Goal: Information Seeking & Learning: Find specific fact

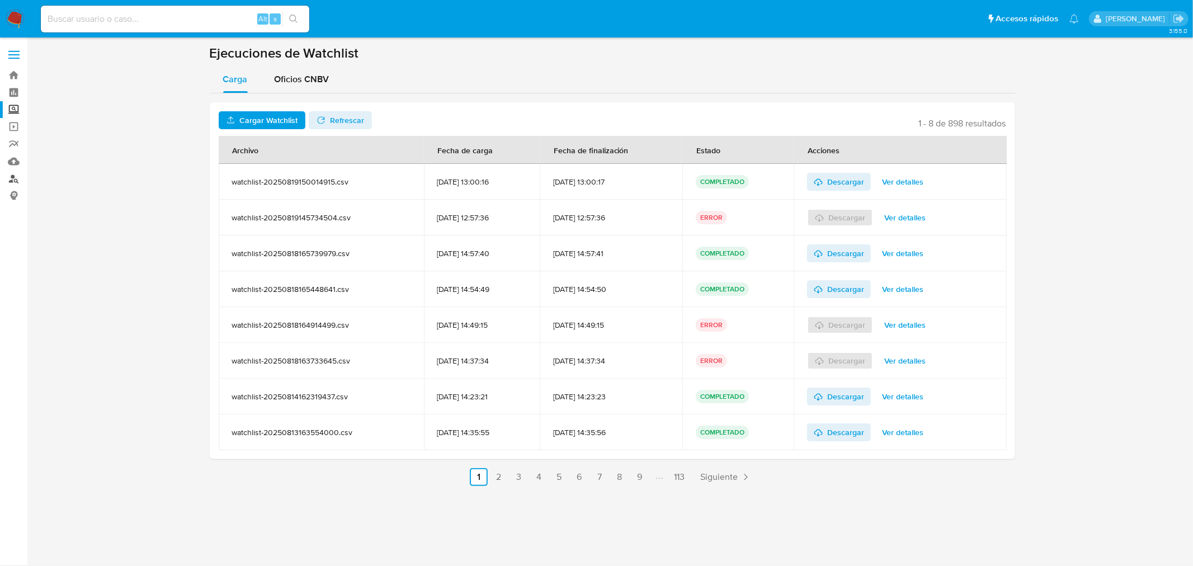
click at [19, 182] on link "Buscador de personas" at bounding box center [66, 178] width 133 height 17
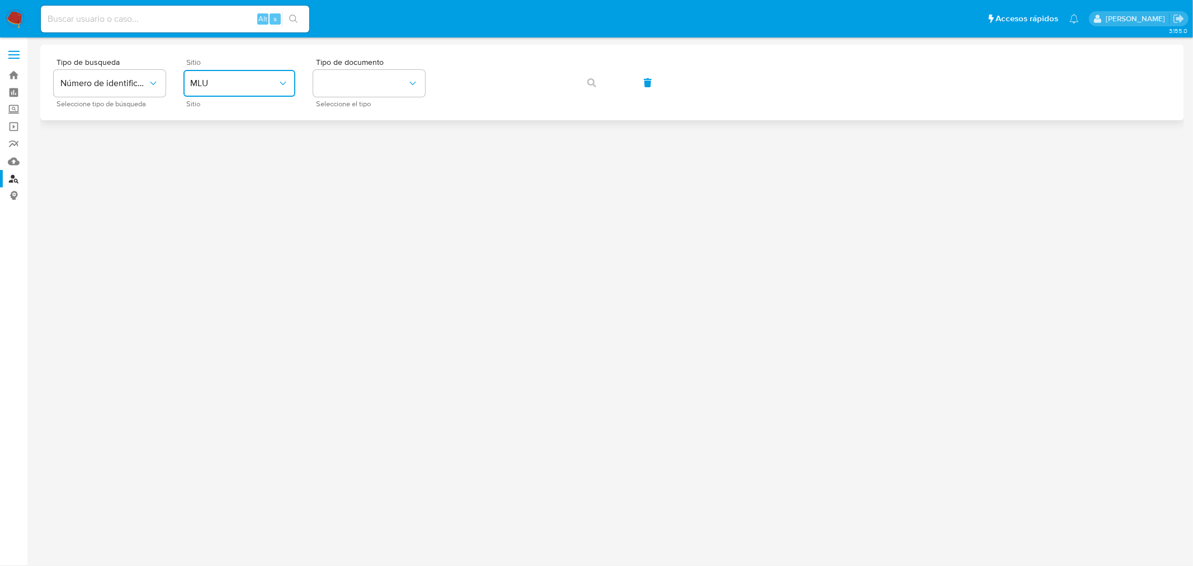
click at [232, 85] on span "MLU" at bounding box center [233, 83] width 87 height 11
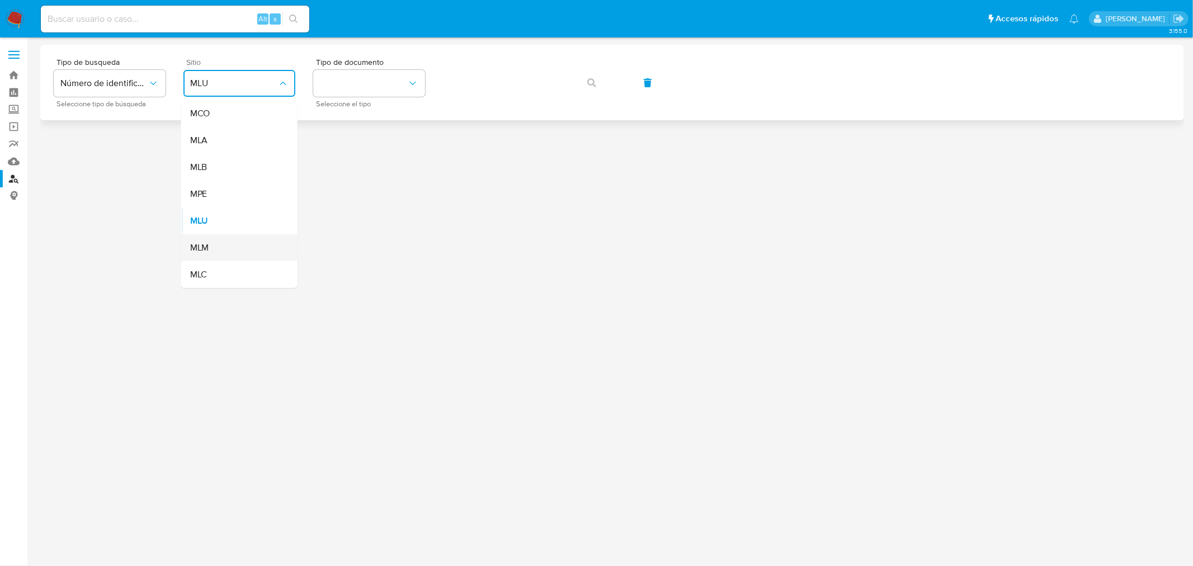
click at [229, 249] on div "MLM" at bounding box center [236, 247] width 92 height 27
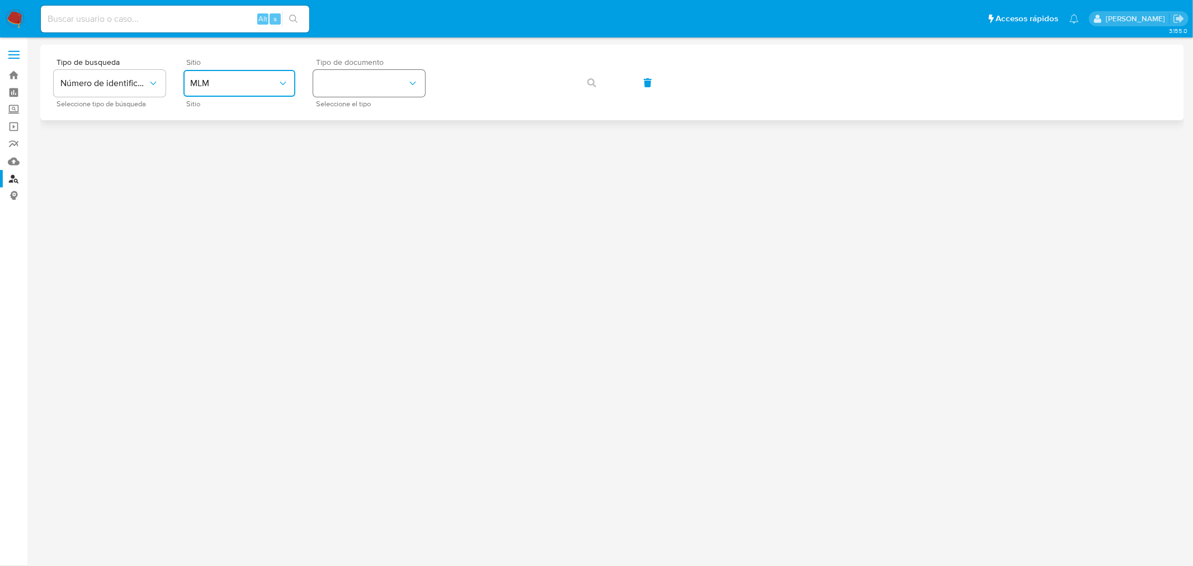
click at [350, 87] on button "identificationType" at bounding box center [369, 83] width 112 height 27
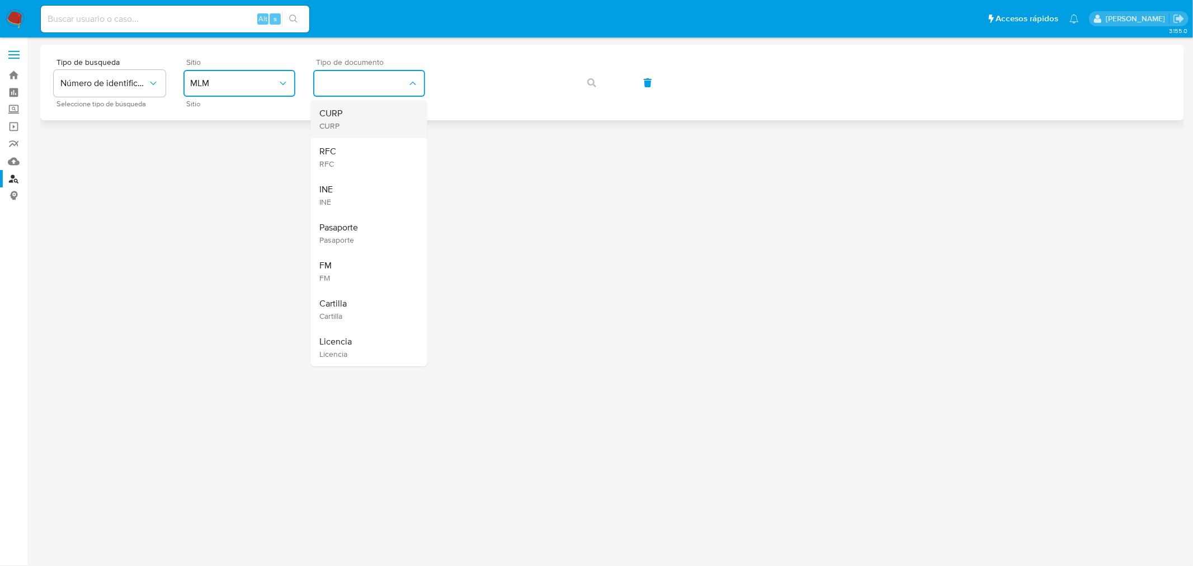
click at [355, 135] on div "CURP CURP" at bounding box center [366, 119] width 92 height 38
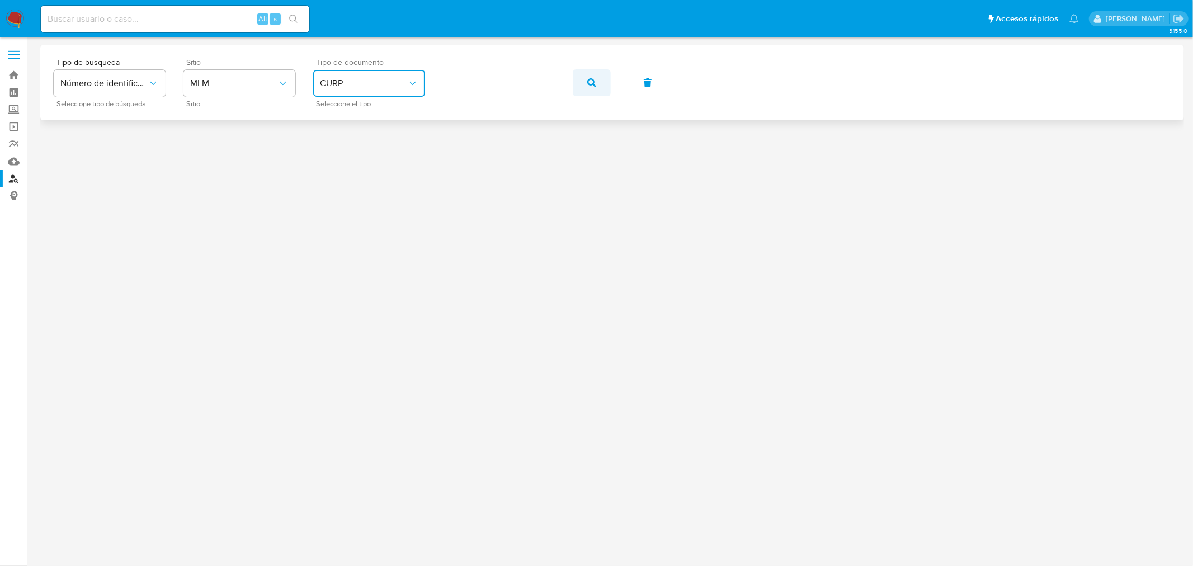
click at [593, 80] on icon "button" at bounding box center [591, 82] width 9 height 9
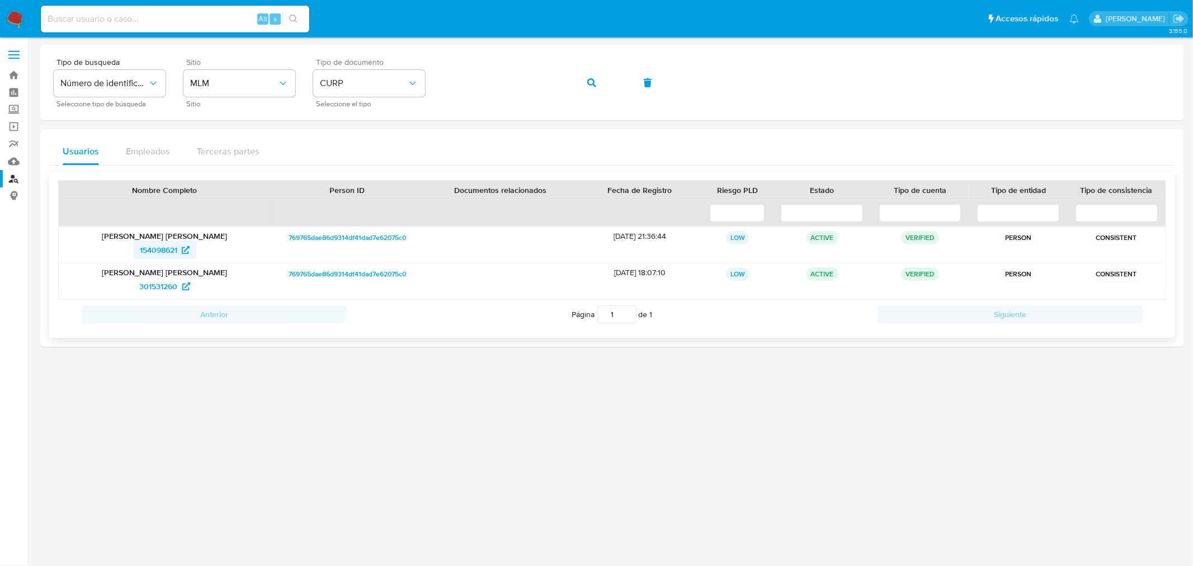
click at [157, 253] on span "154098621" at bounding box center [158, 250] width 37 height 18
click at [645, 80] on icon "button" at bounding box center [647, 82] width 9 height 9
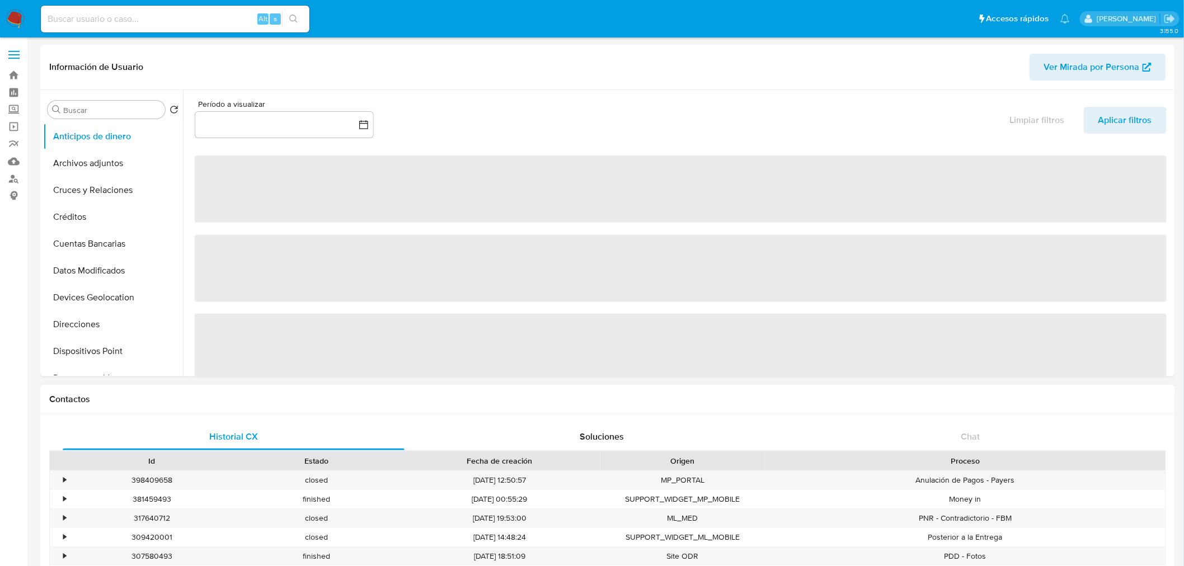
scroll to position [220, 0]
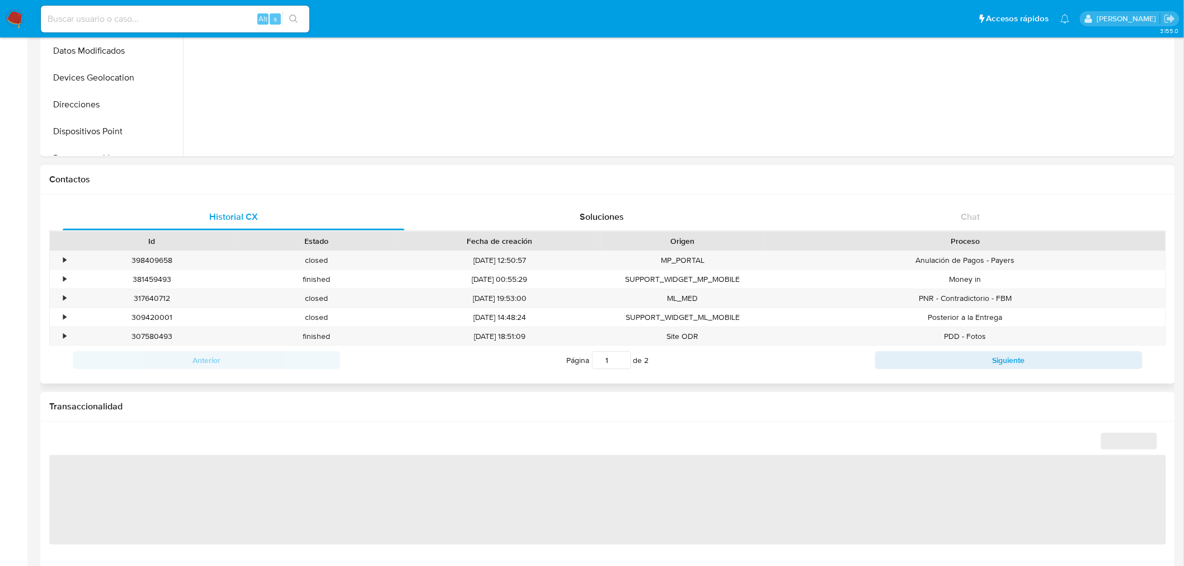
select select "10"
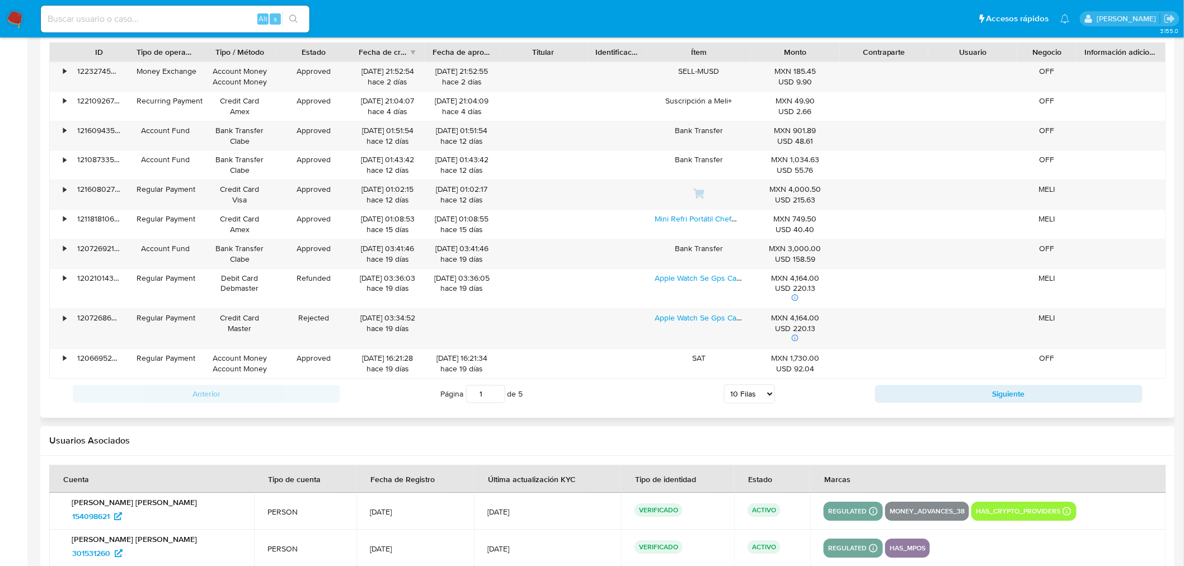
scroll to position [1205, 0]
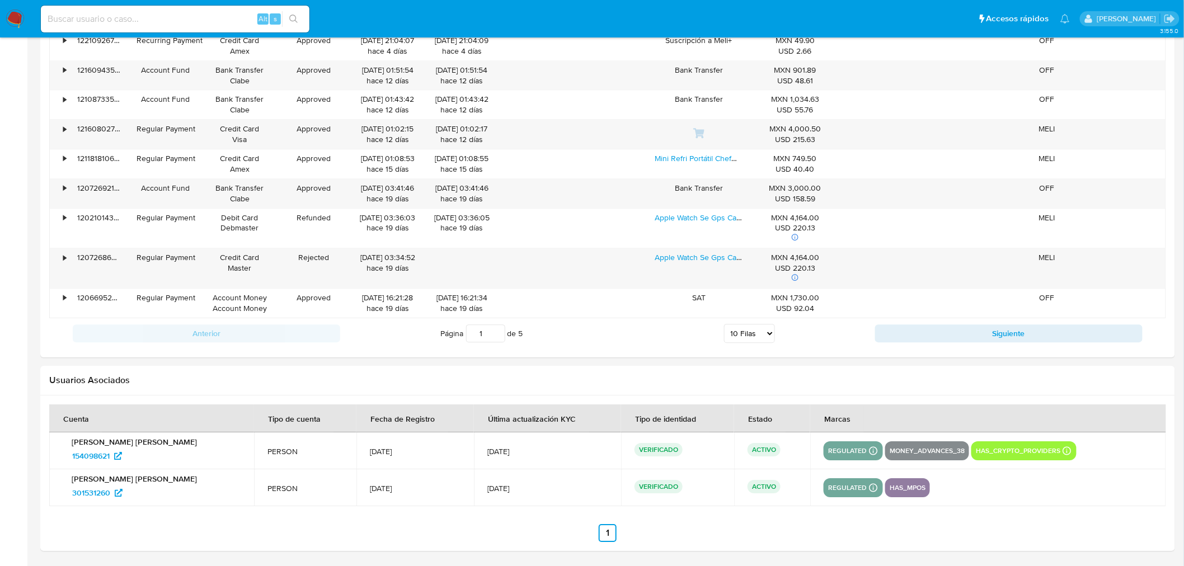
click at [907, 449] on p "money_advances_38" at bounding box center [927, 450] width 84 height 13
click at [942, 445] on p "money_advances_38" at bounding box center [927, 450] width 84 height 13
click at [914, 491] on p "has_mpos" at bounding box center [907, 487] width 45 height 13
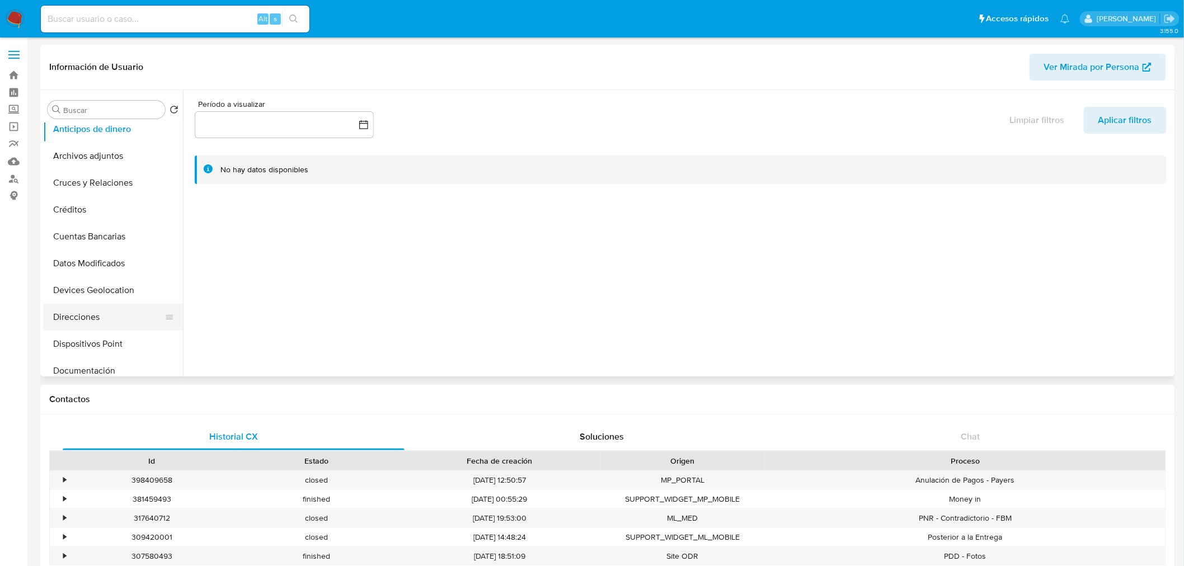
scroll to position [0, 0]
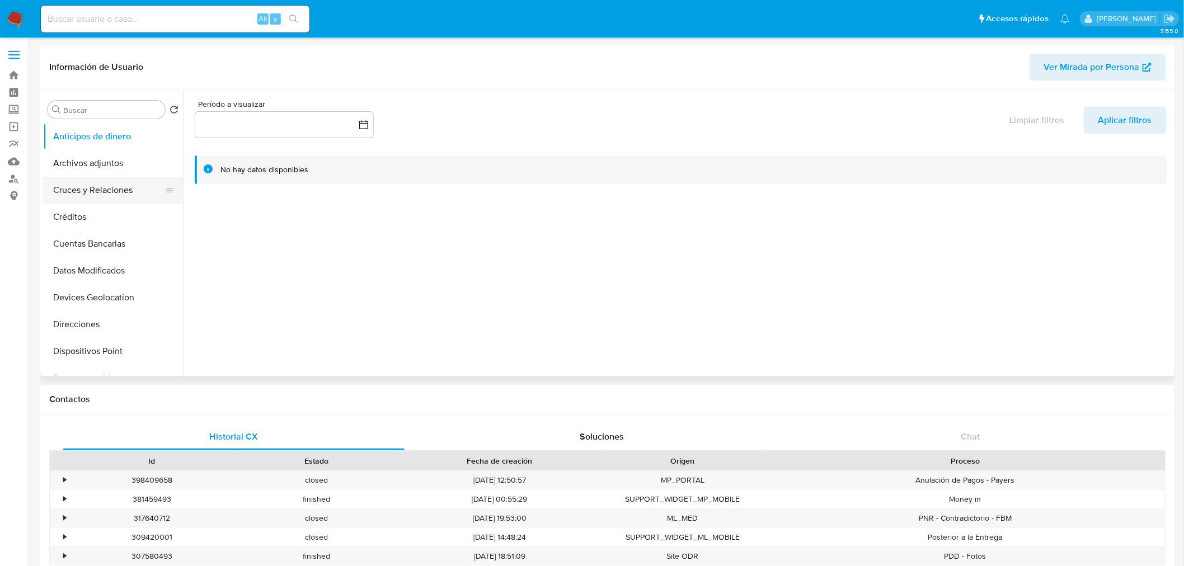
drag, startPoint x: 110, startPoint y: 209, endPoint x: 105, endPoint y: 192, distance: 17.4
click at [105, 192] on ul "Anticipos de dinero Archivos adjuntos Cruces y Relaciones Créditos Cuentas Banc…" at bounding box center [113, 249] width 140 height 252
click at [105, 192] on button "Cruces y Relaciones" at bounding box center [108, 190] width 131 height 27
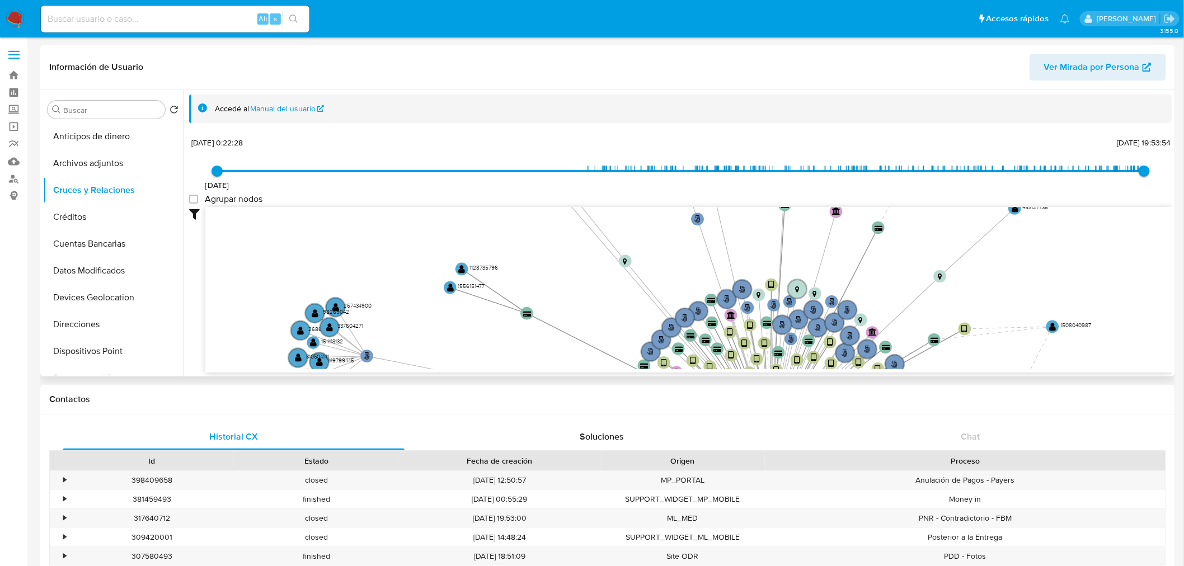
click at [731, 322] on icon "phone-b696351146732193039eb866fcbf67a2  user-154098621  154098621 person-7697…" at bounding box center [688, 288] width 967 height 162
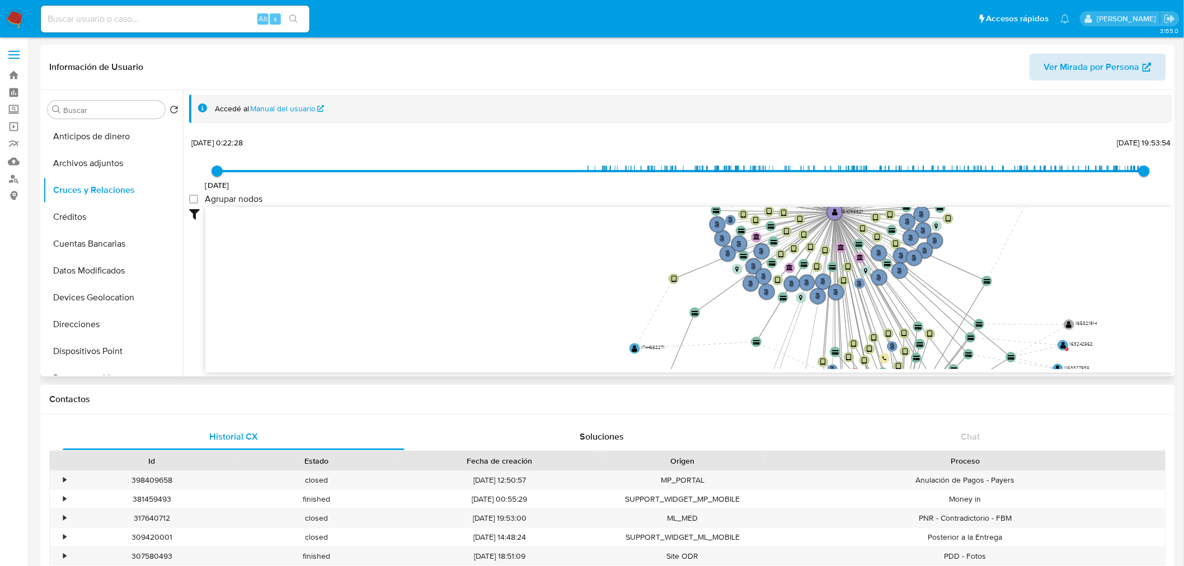
drag, startPoint x: 1071, startPoint y: 266, endPoint x: 1142, endPoint y: 62, distance: 216.8
click at [1142, 62] on div "Información de Usuario Ver Mirada por Persona Buscar Volver al orden por defect…" at bounding box center [607, 211] width 1135 height 332
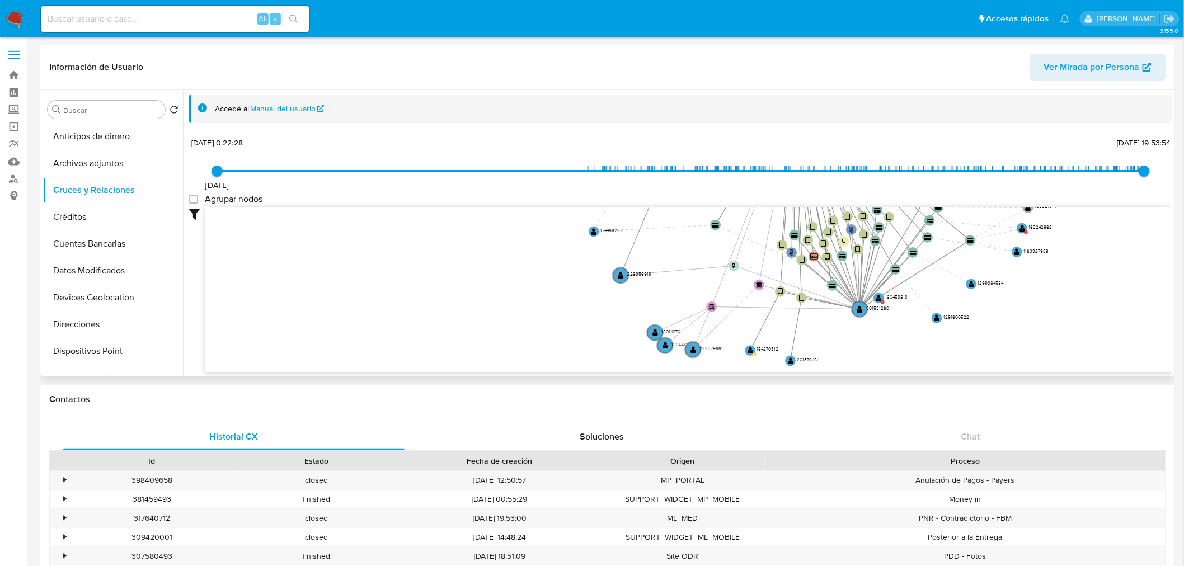
drag, startPoint x: 1019, startPoint y: 298, endPoint x: 977, endPoint y: 180, distance: 125.3
click at [977, 180] on div "7/8/2018 7/8/2018, 0:22:28 18/8/2025, 19:53:54 Agrupar nodos Filtros Confianza …" at bounding box center [680, 254] width 983 height 238
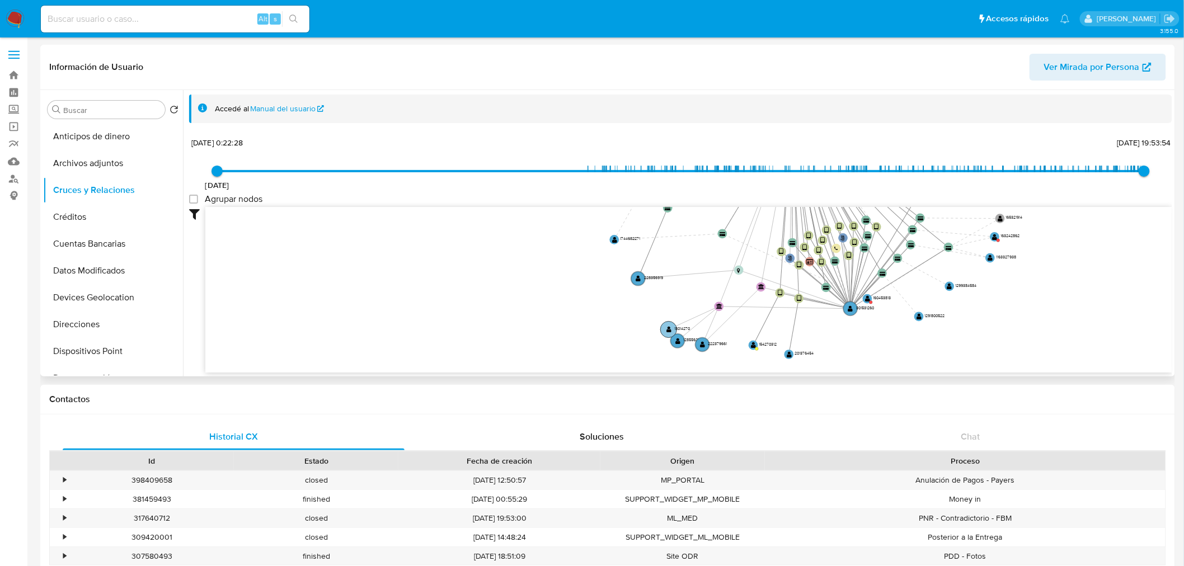
click at [666, 332] on circle at bounding box center [669, 330] width 16 height 16
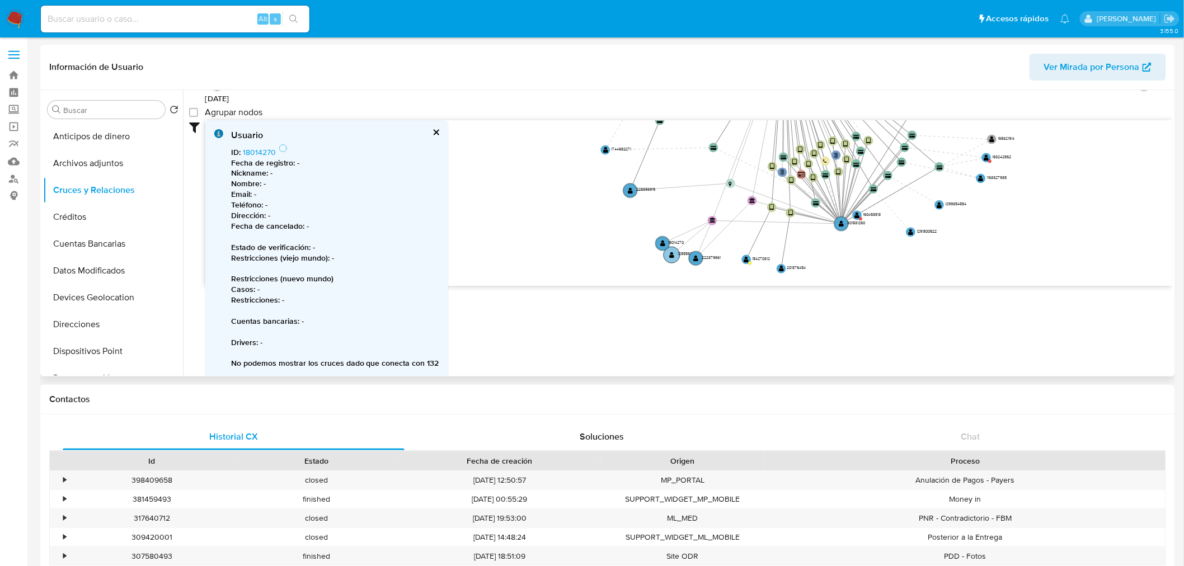
click at [676, 253] on circle at bounding box center [672, 255] width 16 height 16
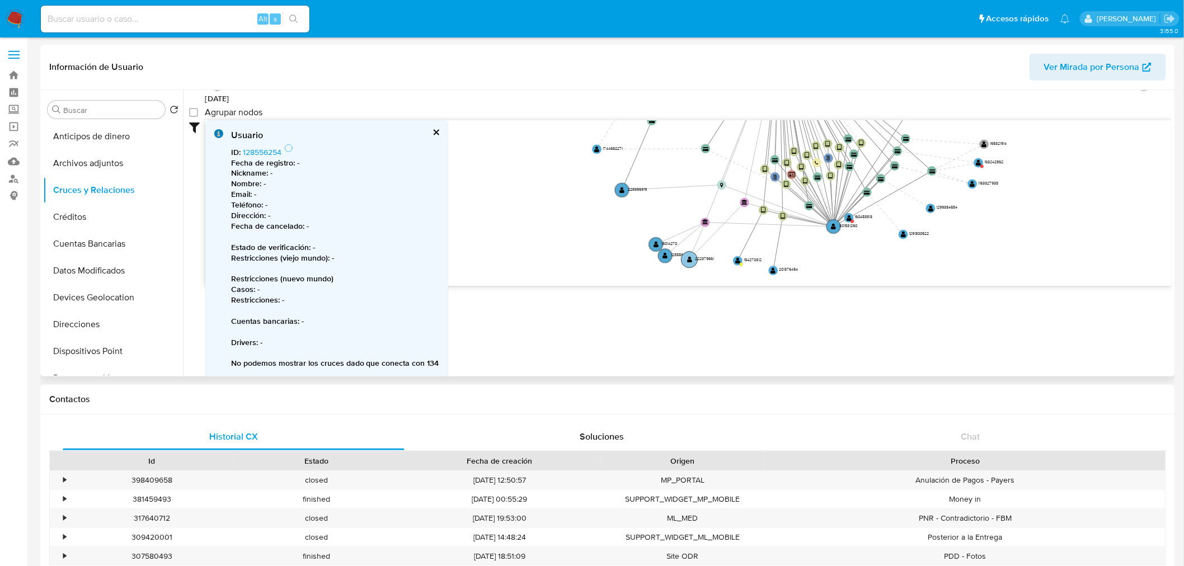
click at [691, 258] on text "" at bounding box center [689, 260] width 5 height 7
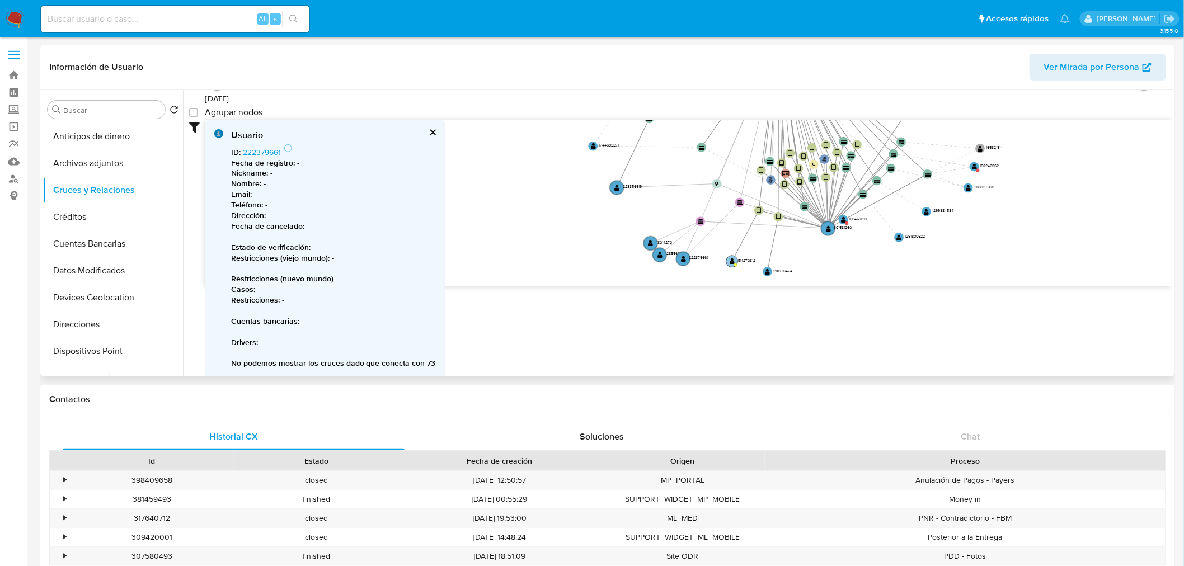
click at [734, 260] on text "" at bounding box center [732, 261] width 5 height 7
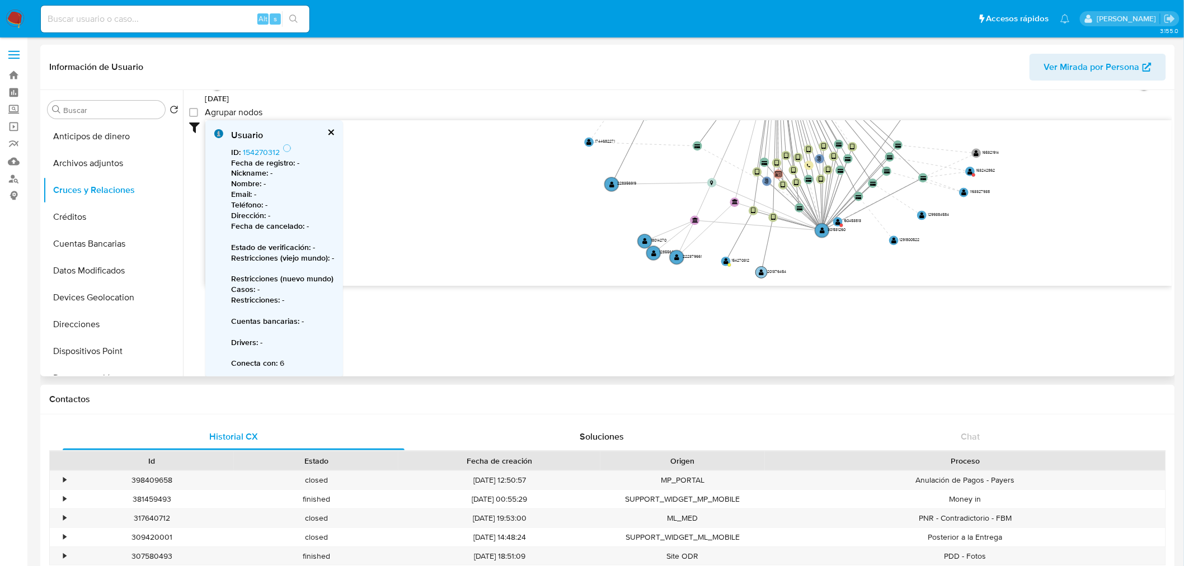
click at [761, 272] on text "" at bounding box center [761, 272] width 5 height 7
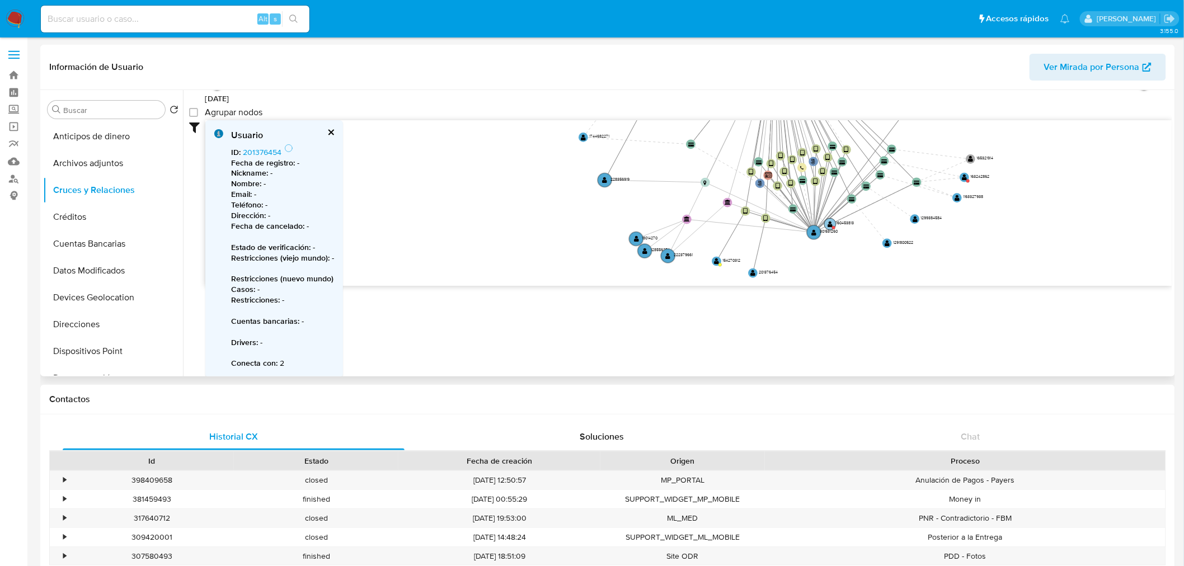
click at [828, 226] on text "" at bounding box center [830, 224] width 5 height 7
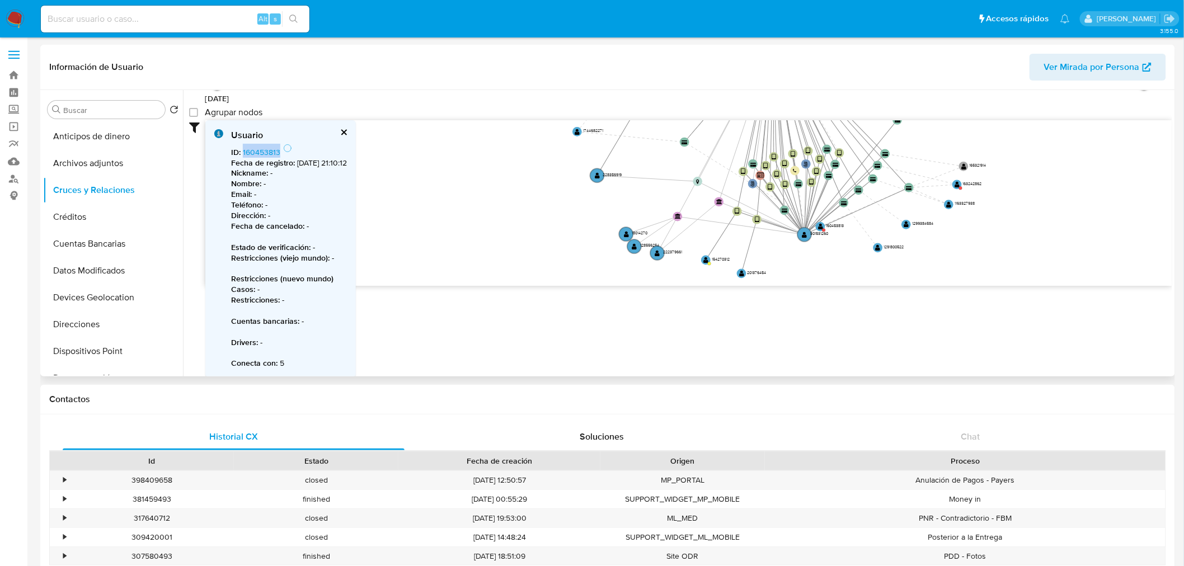
drag, startPoint x: 305, startPoint y: 148, endPoint x: 238, endPoint y: 145, distance: 66.6
click at [238, 145] on div "ID : 160453813 Fecha de registro : 8/6/2014, 21:10:12 Nickname : - Nombre : - E…" at bounding box center [289, 256] width 116 height 225
copy span ": 160453813"
click at [283, 149] on div at bounding box center [287, 148] width 9 height 9
drag, startPoint x: 281, startPoint y: 149, endPoint x: 234, endPoint y: 152, distance: 47.6
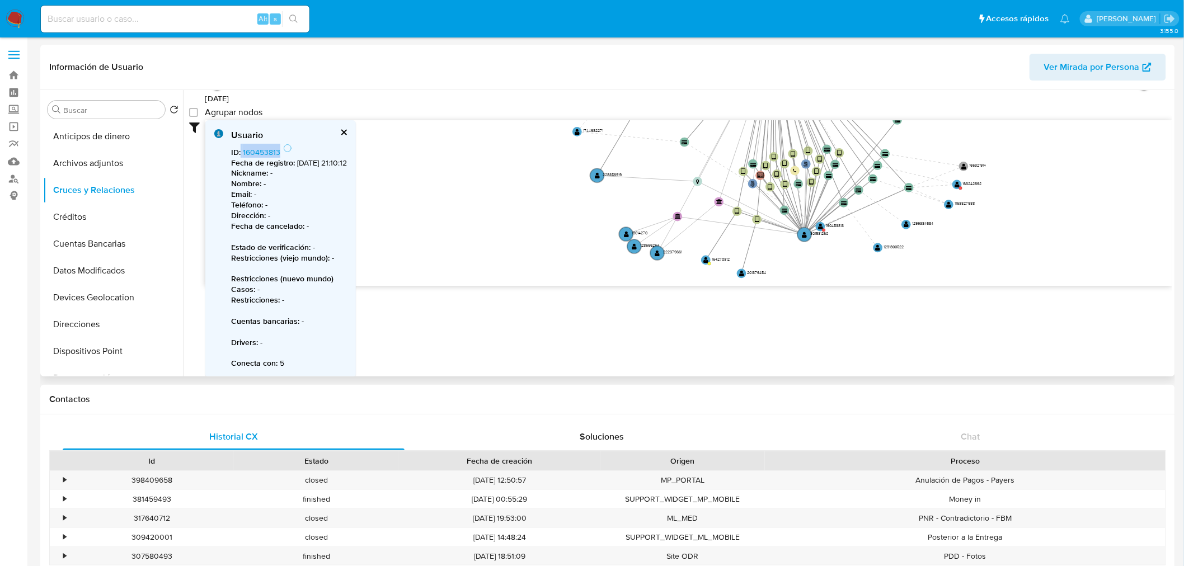
click at [234, 152] on span "ID : 160453813" at bounding box center [257, 152] width 52 height 11
click at [238, 152] on b "ID :" at bounding box center [236, 152] width 10 height 11
click at [250, 149] on link "160453813" at bounding box center [261, 152] width 37 height 11
click at [707, 264] on icon "phone-b696351146732193039eb866fcbf67a2  user-154098621  154098621 person-7697…" at bounding box center [688, 201] width 967 height 162
click at [707, 259] on text "" at bounding box center [706, 258] width 5 height 7
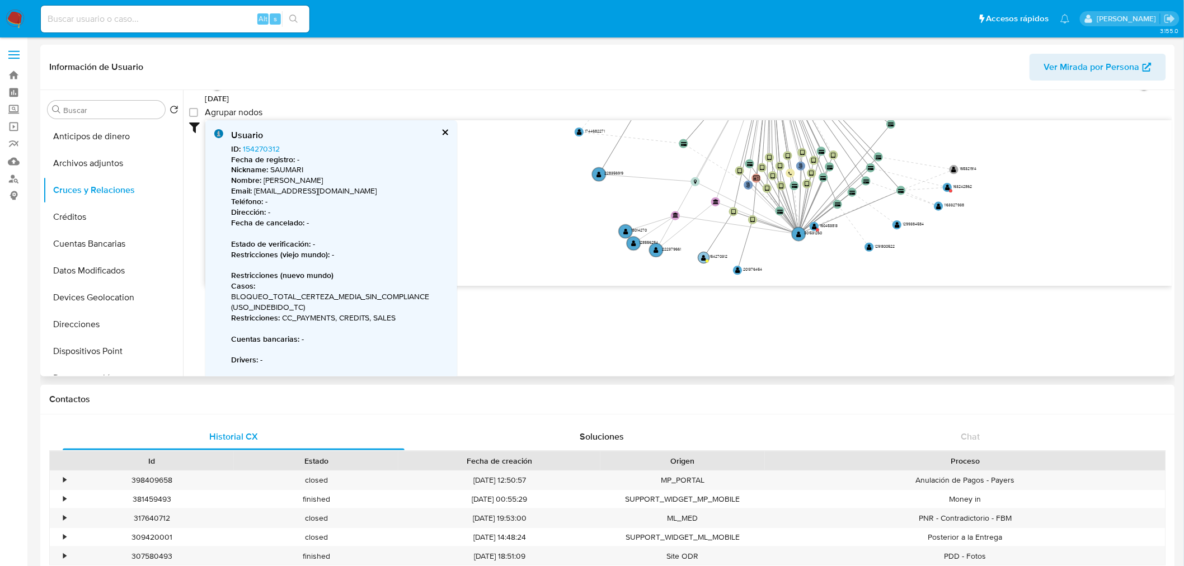
scroll to position [87, 0]
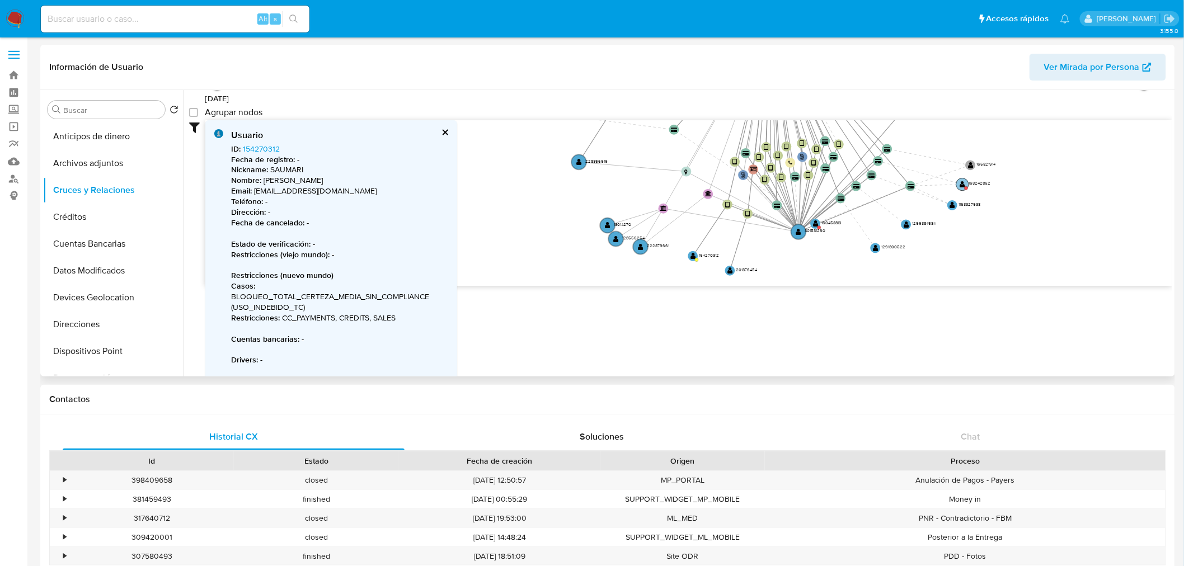
click at [963, 185] on text "" at bounding box center [963, 184] width 6 height 7
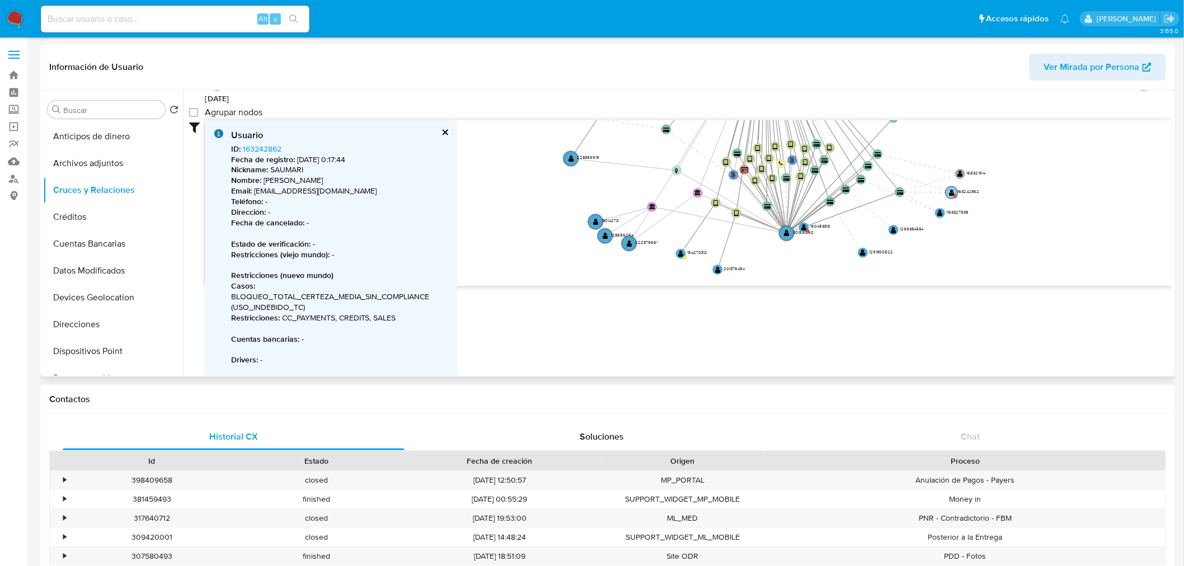
click at [953, 195] on text "" at bounding box center [952, 192] width 6 height 7
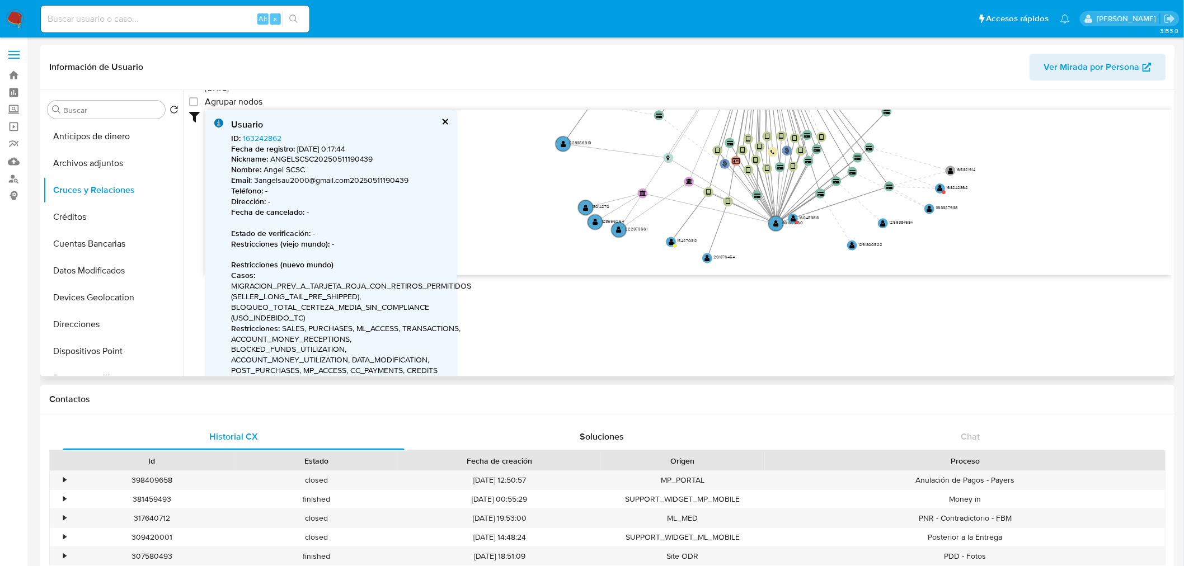
scroll to position [97, 0]
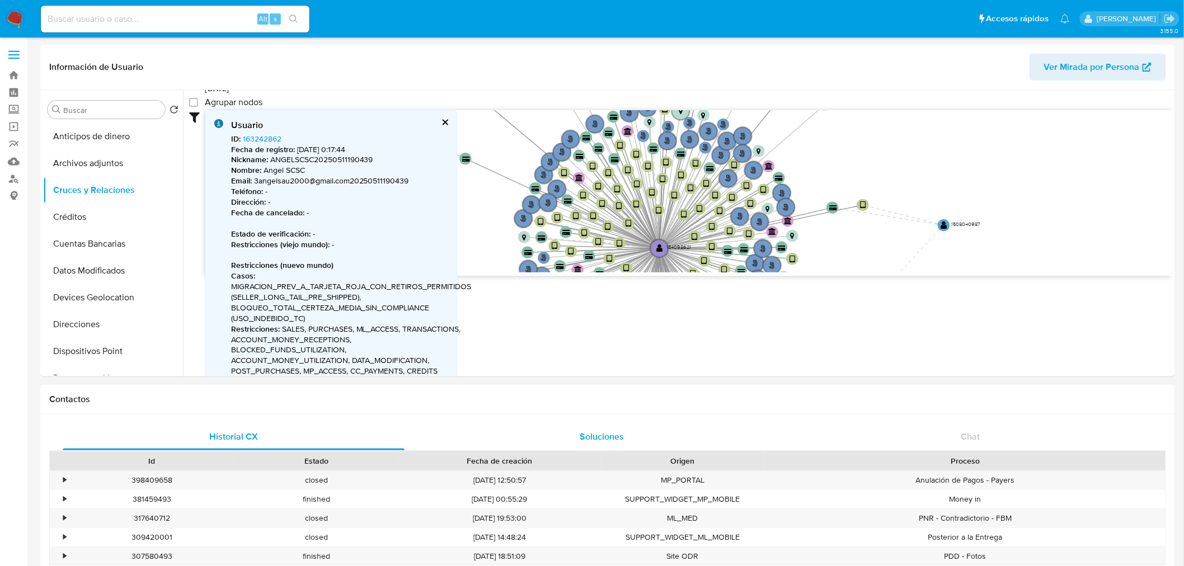
drag, startPoint x: 780, startPoint y: 160, endPoint x: 659, endPoint y: 433, distance: 299.0
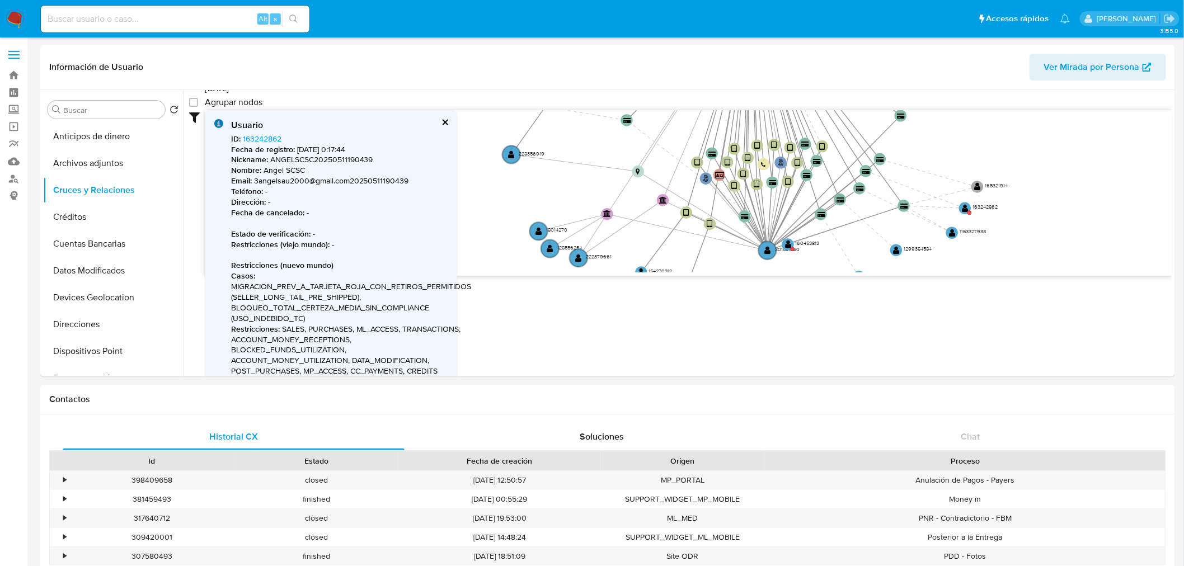
drag, startPoint x: 670, startPoint y: 178, endPoint x: 760, endPoint y: -76, distance: 269.0
click at [720, 172] on text "" at bounding box center [718, 175] width 9 height 8
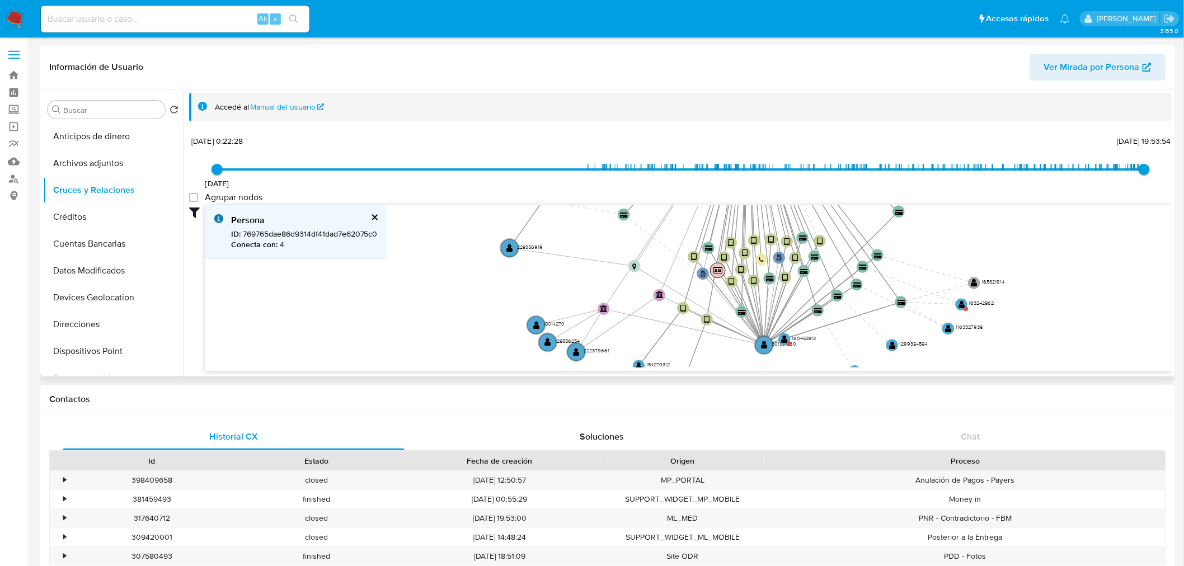
scroll to position [0, 0]
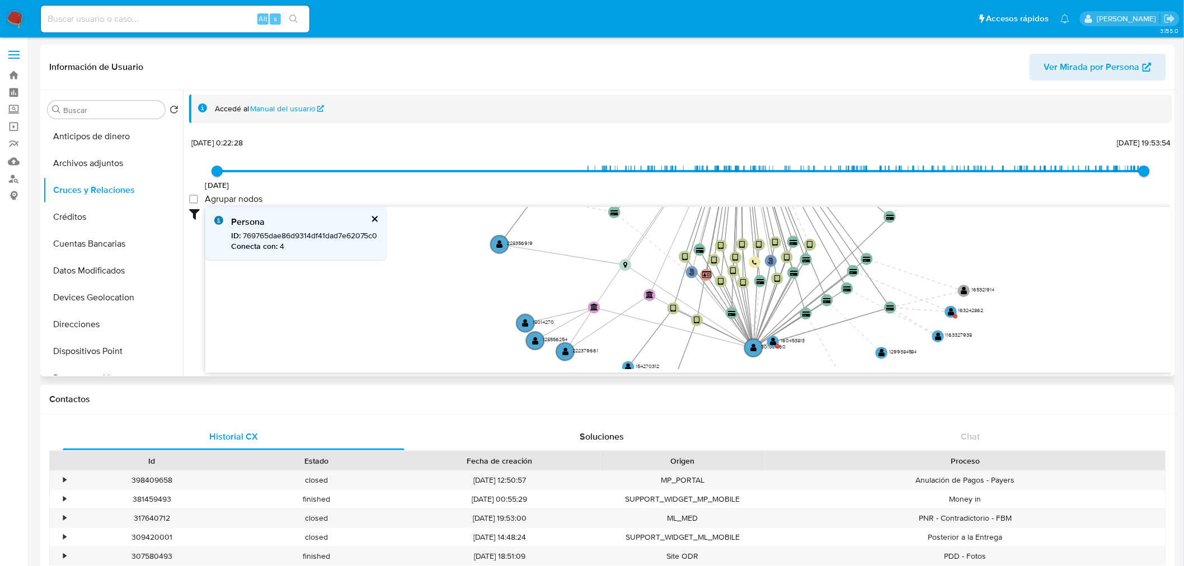
click at [317, 231] on span "ID : 769765dae86d9314df41dad7e62075c0" at bounding box center [304, 235] width 147 height 11
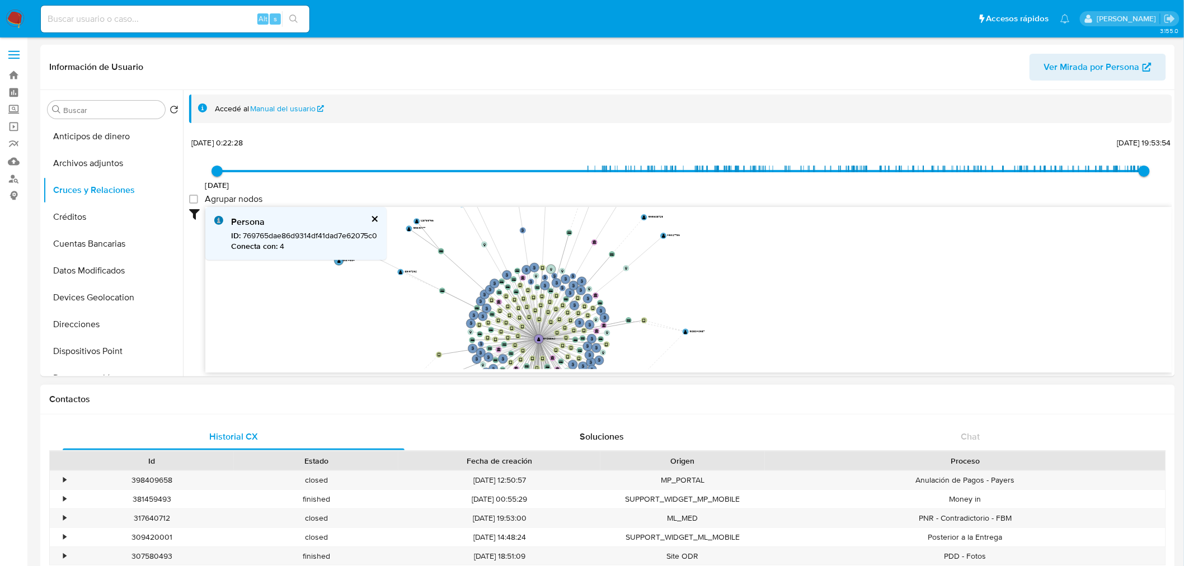
drag, startPoint x: 558, startPoint y: 254, endPoint x: 499, endPoint y: 388, distance: 146.5
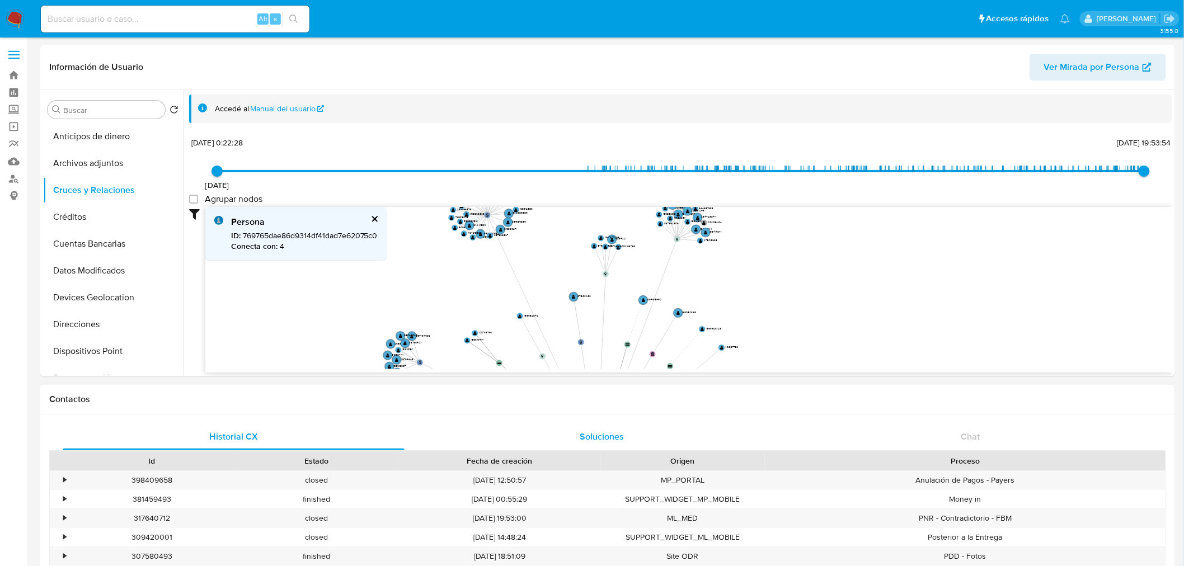
drag, startPoint x: 515, startPoint y: 317, endPoint x: 573, endPoint y: 429, distance: 125.6
drag, startPoint x: 600, startPoint y: 300, endPoint x: 579, endPoint y: 264, distance: 42.4
click at [579, 264] on icon "phone-b696351146732193039eb866fcbf67a2  user-154098621  154098621 person-7697…" at bounding box center [688, 288] width 967 height 162
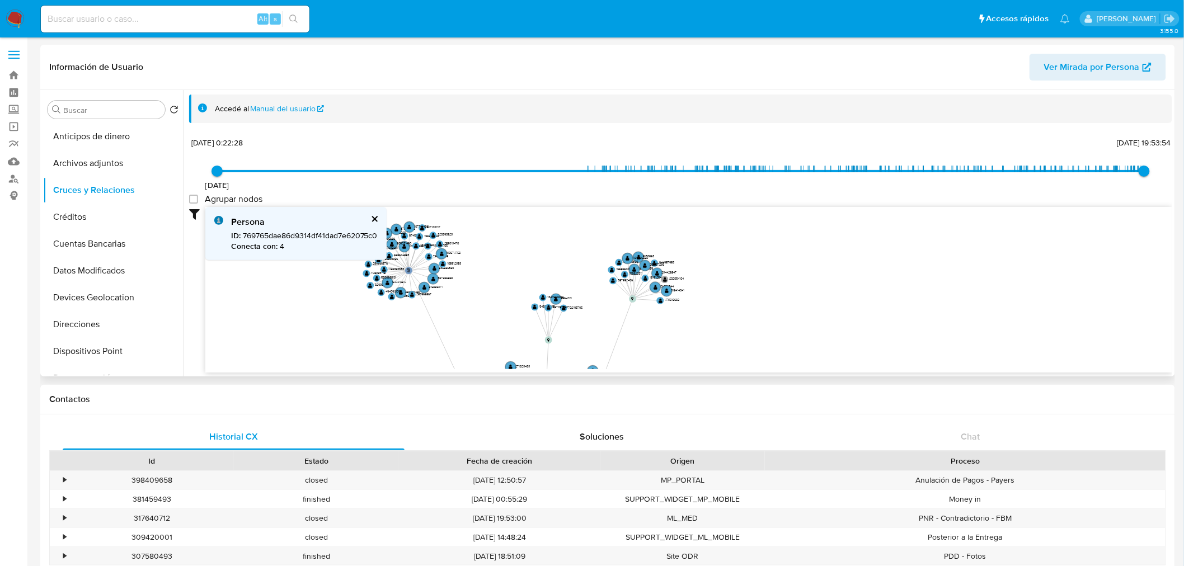
drag, startPoint x: 518, startPoint y: 250, endPoint x: 453, endPoint y: 312, distance: 89.8
click at [453, 312] on icon "phone-b696351146732193039eb866fcbf67a2  user-154098621  154098621 person-7697…" at bounding box center [688, 288] width 967 height 162
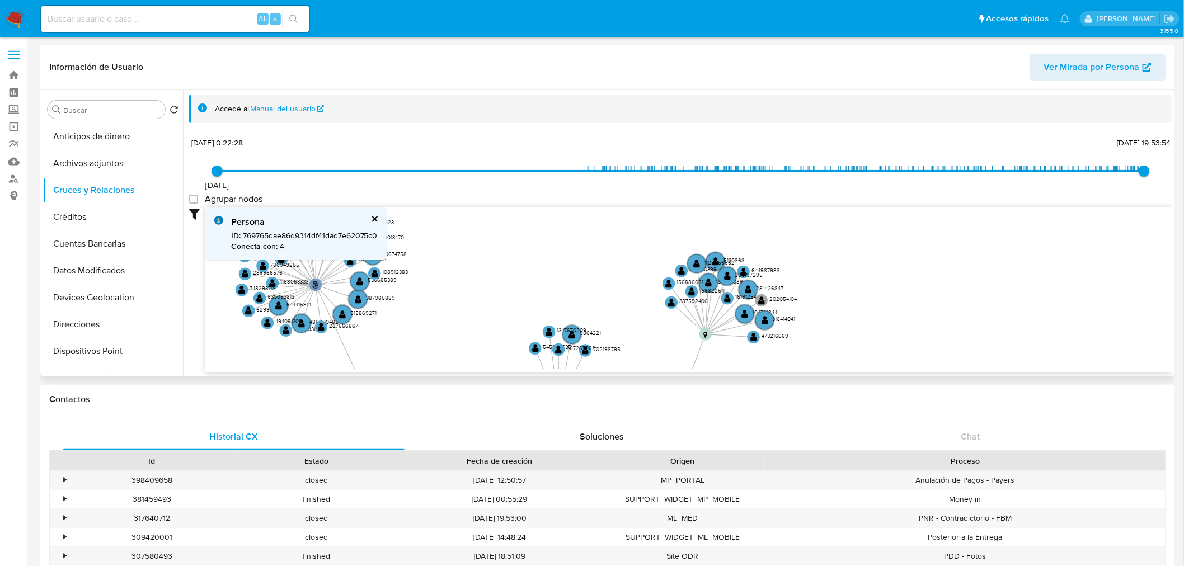
drag, startPoint x: 754, startPoint y: 249, endPoint x: 736, endPoint y: 303, distance: 56.6
click at [736, 303] on icon "phone-b696351146732193039eb866fcbf67a2  user-154098621  154098621 person-7697…" at bounding box center [688, 288] width 967 height 162
click at [694, 258] on text "" at bounding box center [697, 262] width 7 height 9
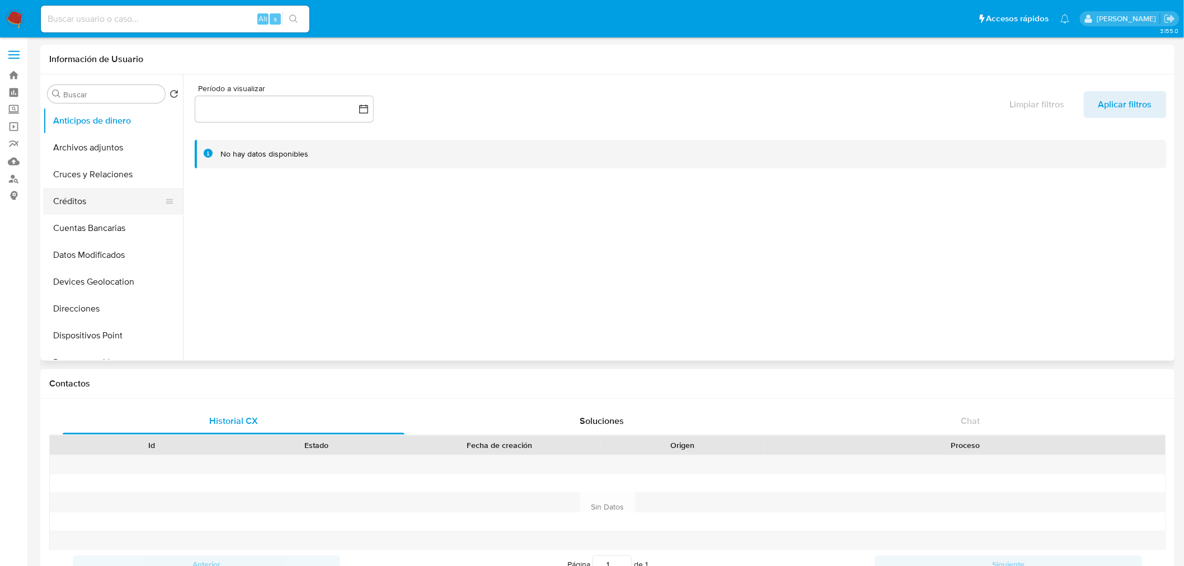
select select "10"
click at [90, 300] on button "KYC" at bounding box center [108, 311] width 131 height 27
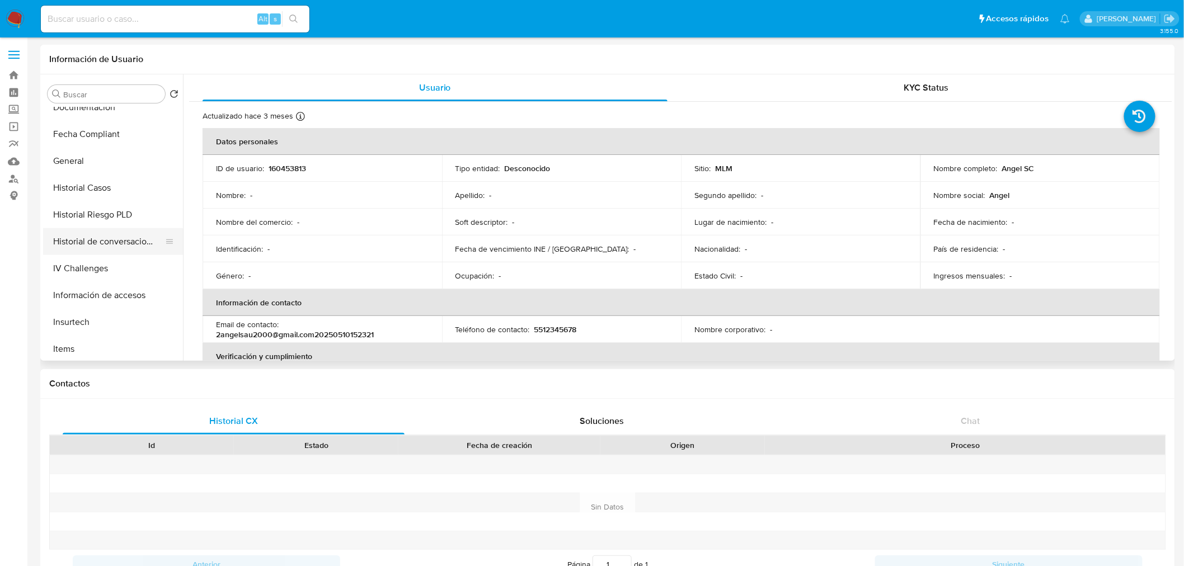
scroll to position [255, 0]
click at [109, 251] on button "Historial de conversaciones" at bounding box center [108, 242] width 131 height 27
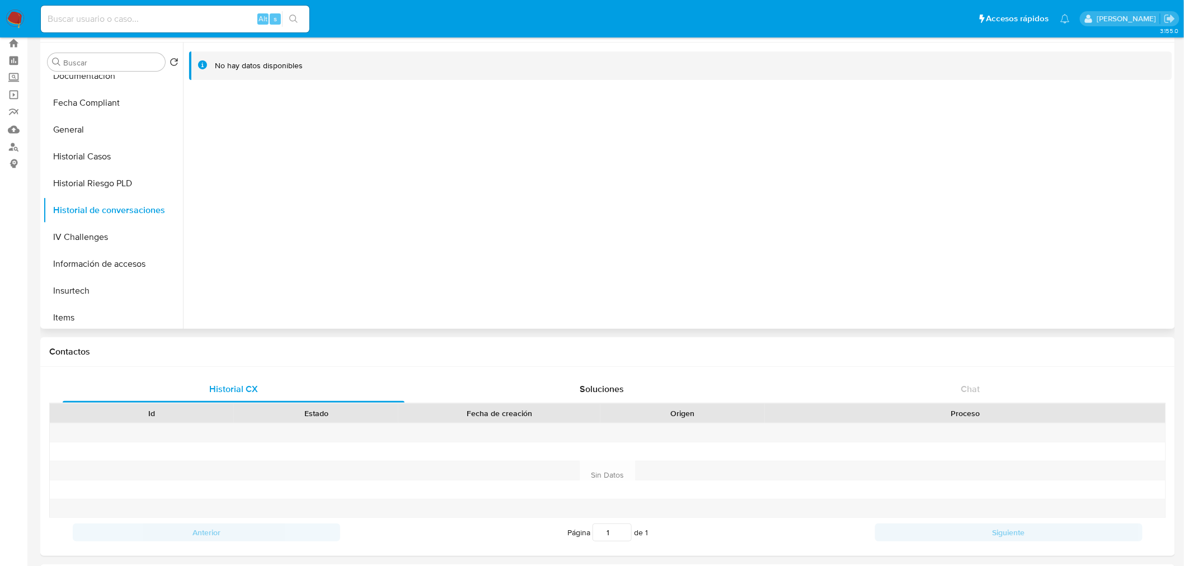
scroll to position [0, 0]
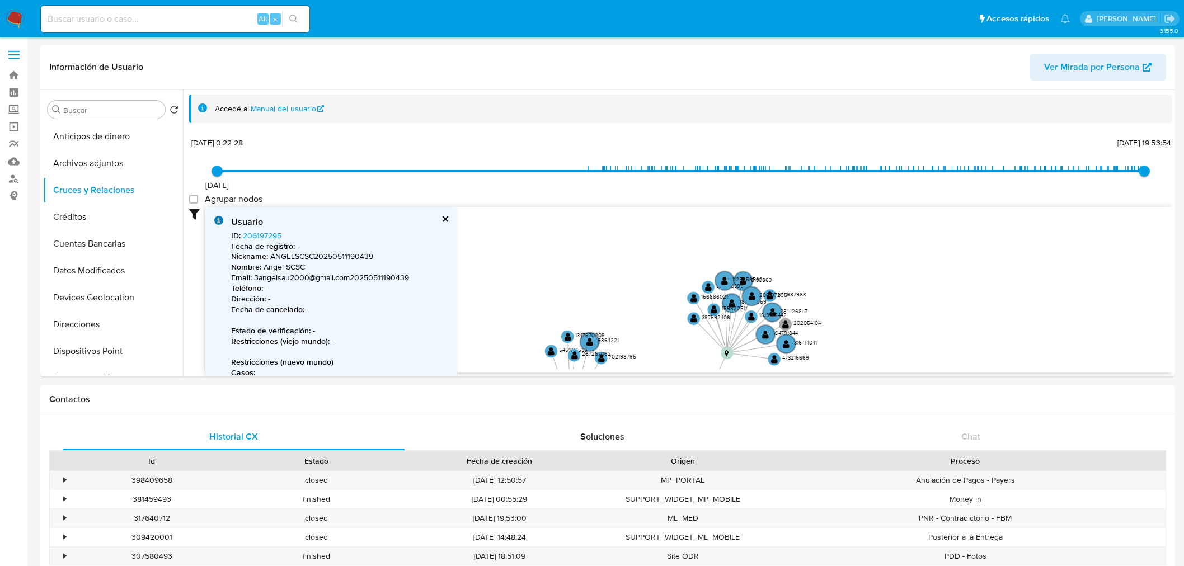
select select "10"
drag, startPoint x: 0, startPoint y: 0, endPoint x: 768, endPoint y: 304, distance: 825.6
click at [768, 304] on circle at bounding box center [772, 313] width 22 height 22
click at [770, 311] on circle at bounding box center [777, 315] width 22 height 22
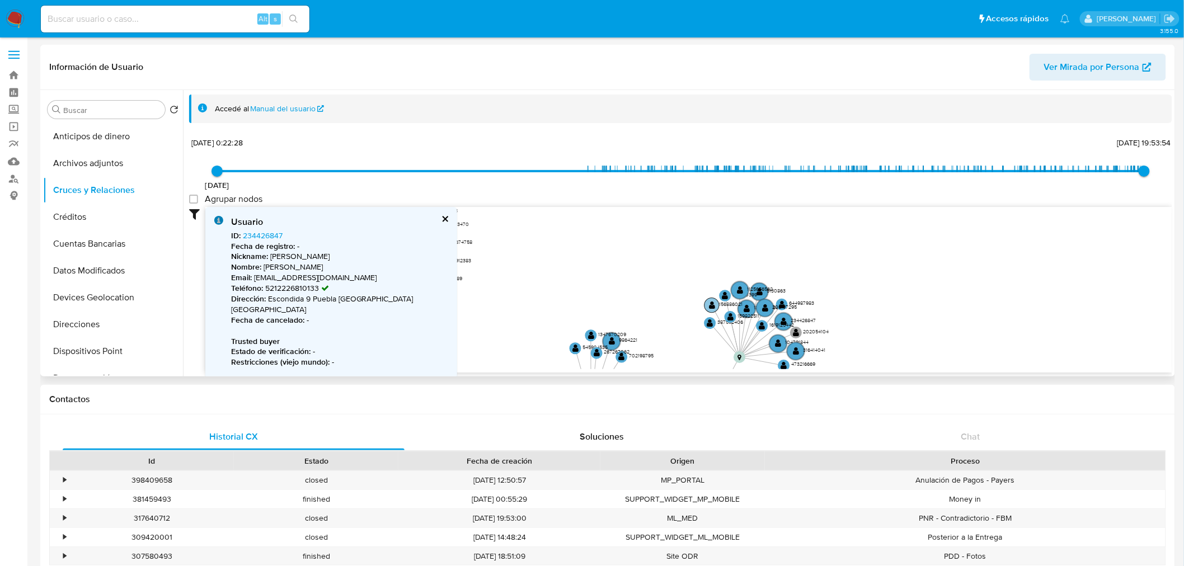
click at [709, 303] on text "" at bounding box center [712, 305] width 6 height 8
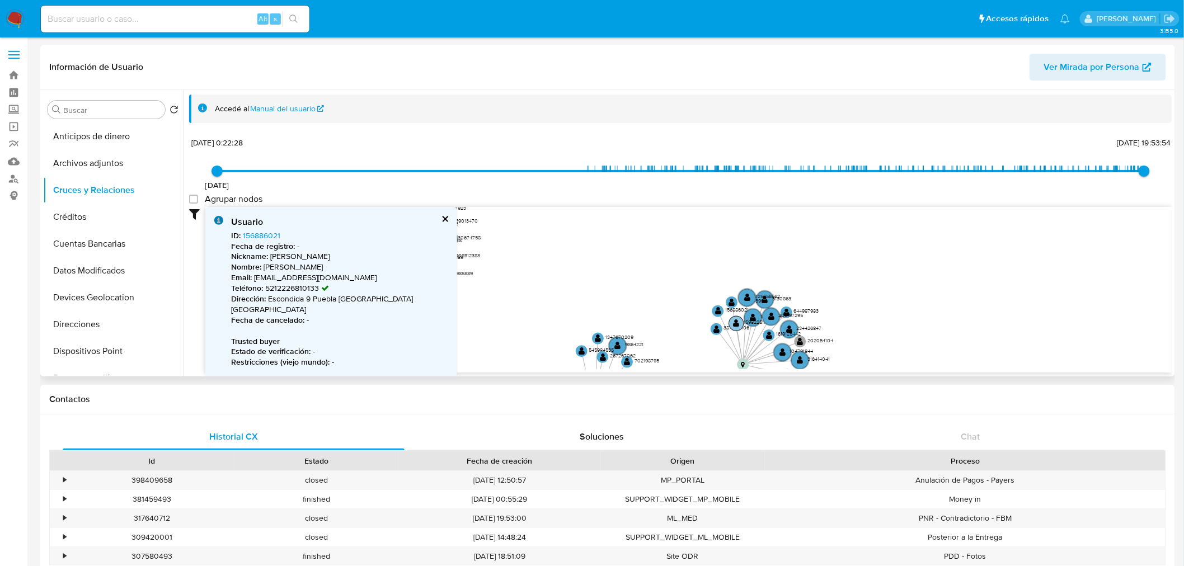
click at [734, 319] on text "" at bounding box center [737, 323] width 6 height 8
click at [734, 300] on circle at bounding box center [735, 307] width 15 height 15
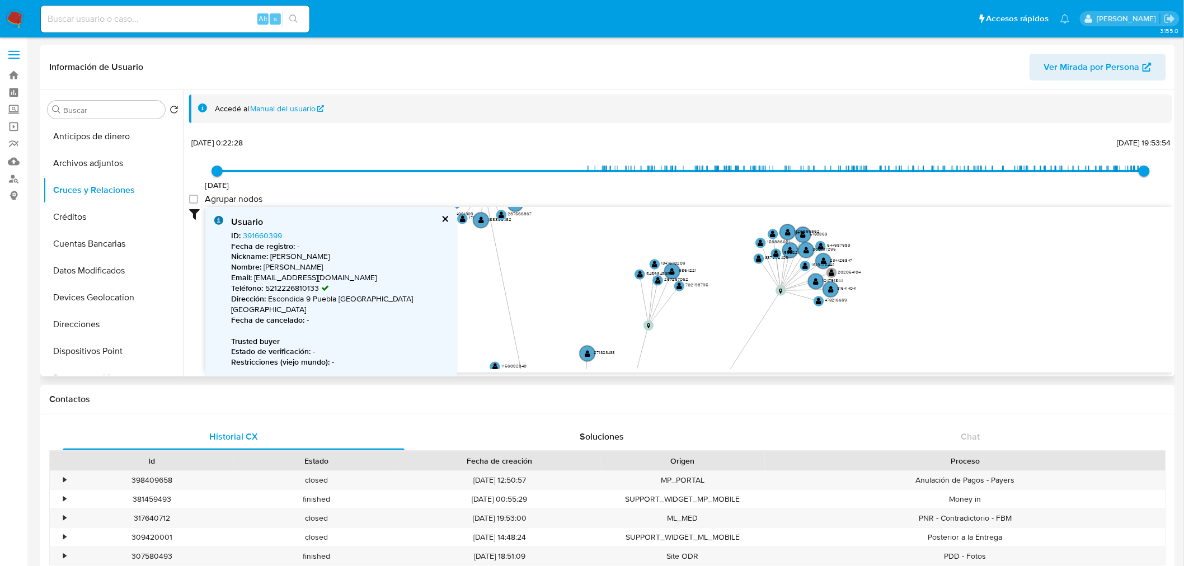
drag, startPoint x: 659, startPoint y: 261, endPoint x: 690, endPoint y: 181, distance: 85.9
click at [690, 181] on div "7/8/2018 7/8/2018, 0:22:28 18/8/2025, 19:53:54 Agrupar nodos Filtros Confianza …" at bounding box center [680, 254] width 983 height 238
click at [779, 248] on circle at bounding box center [776, 252] width 13 height 13
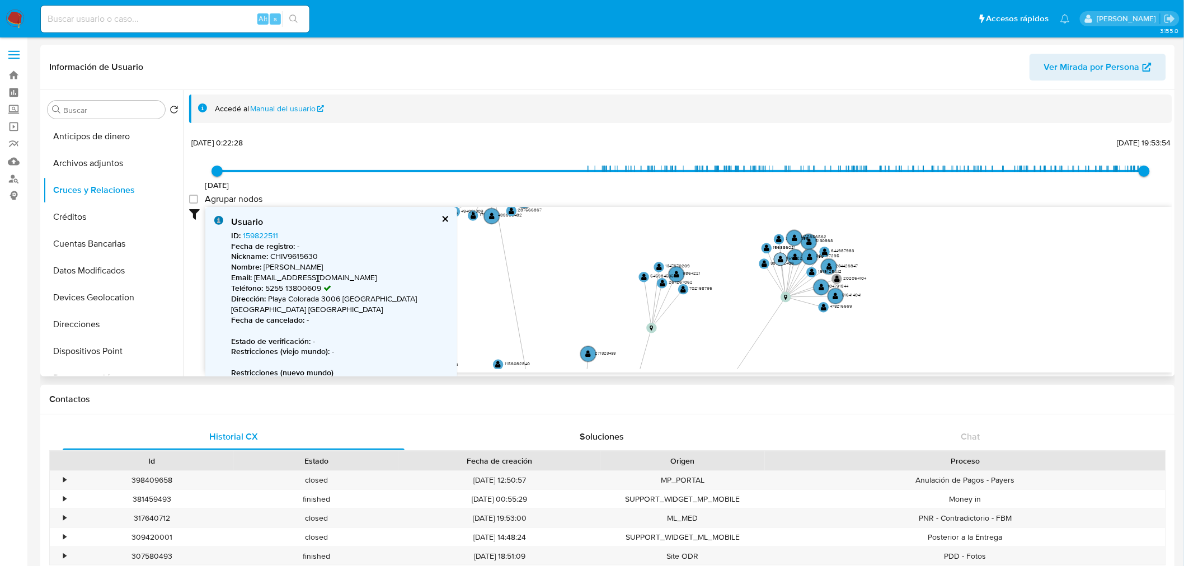
click at [796, 255] on text "159822511" at bounding box center [798, 258] width 22 height 7
click at [808, 259] on circle at bounding box center [813, 261] width 18 height 18
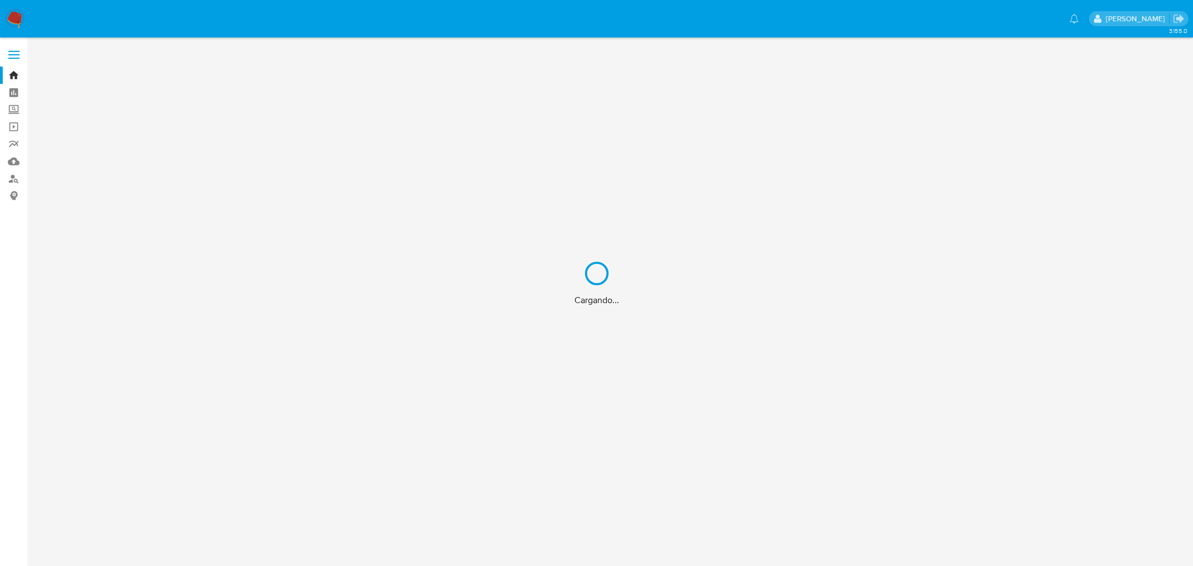
click at [14, 76] on div "Cargando..." at bounding box center [596, 283] width 1193 height 566
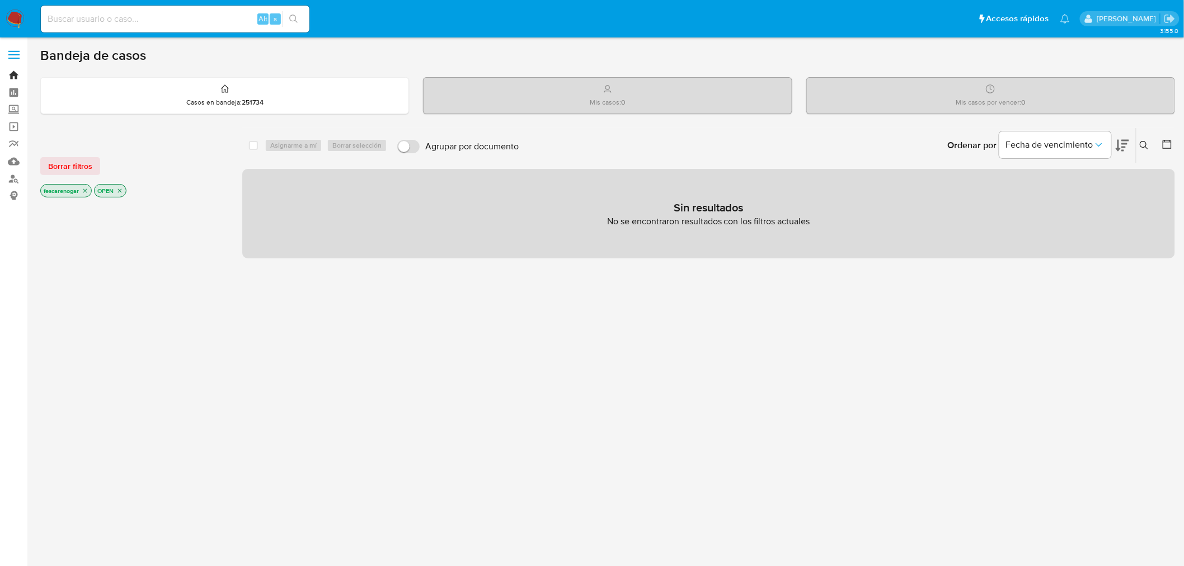
click at [12, 77] on link "Bandeja" at bounding box center [66, 75] width 133 height 17
